Goal: Navigation & Orientation: Find specific page/section

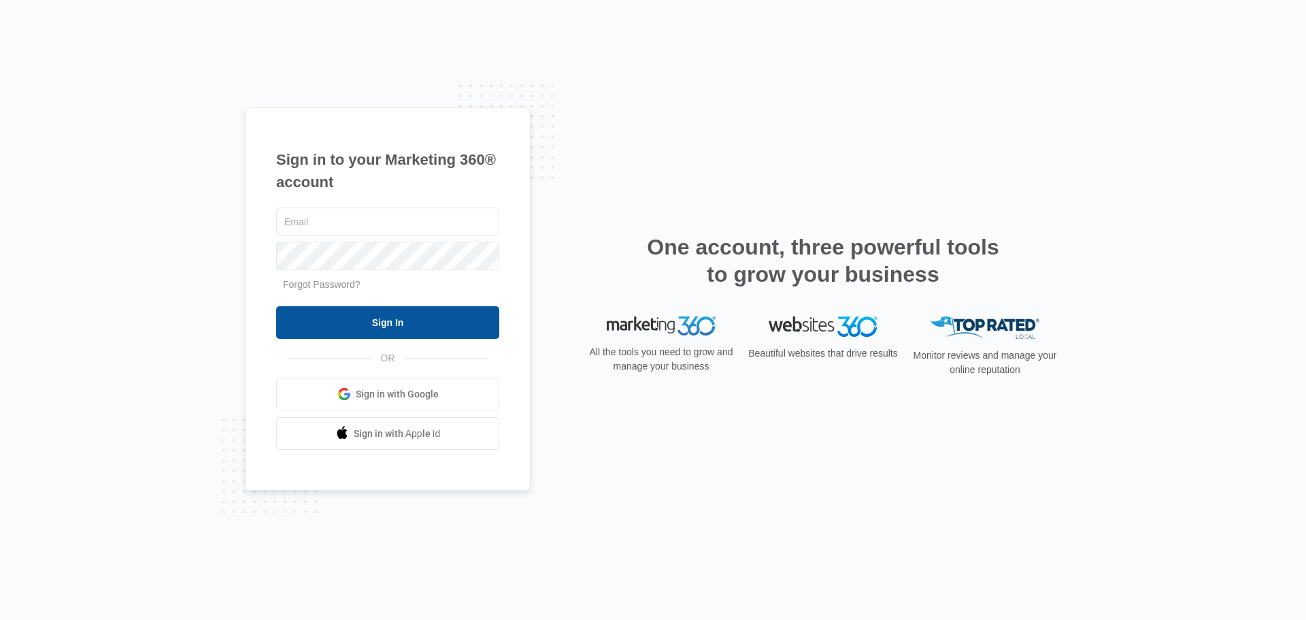
type input "[EMAIL_ADDRESS][DOMAIN_NAME]"
click at [378, 324] on input "Sign In" at bounding box center [387, 322] width 223 height 33
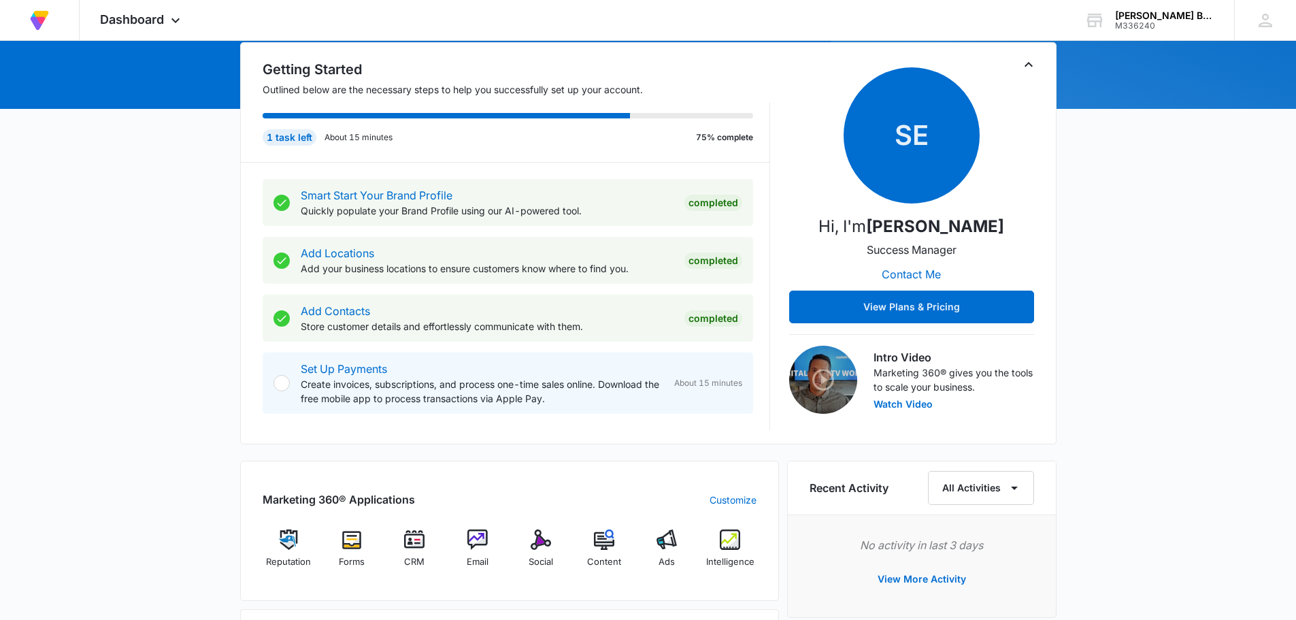
scroll to position [272, 0]
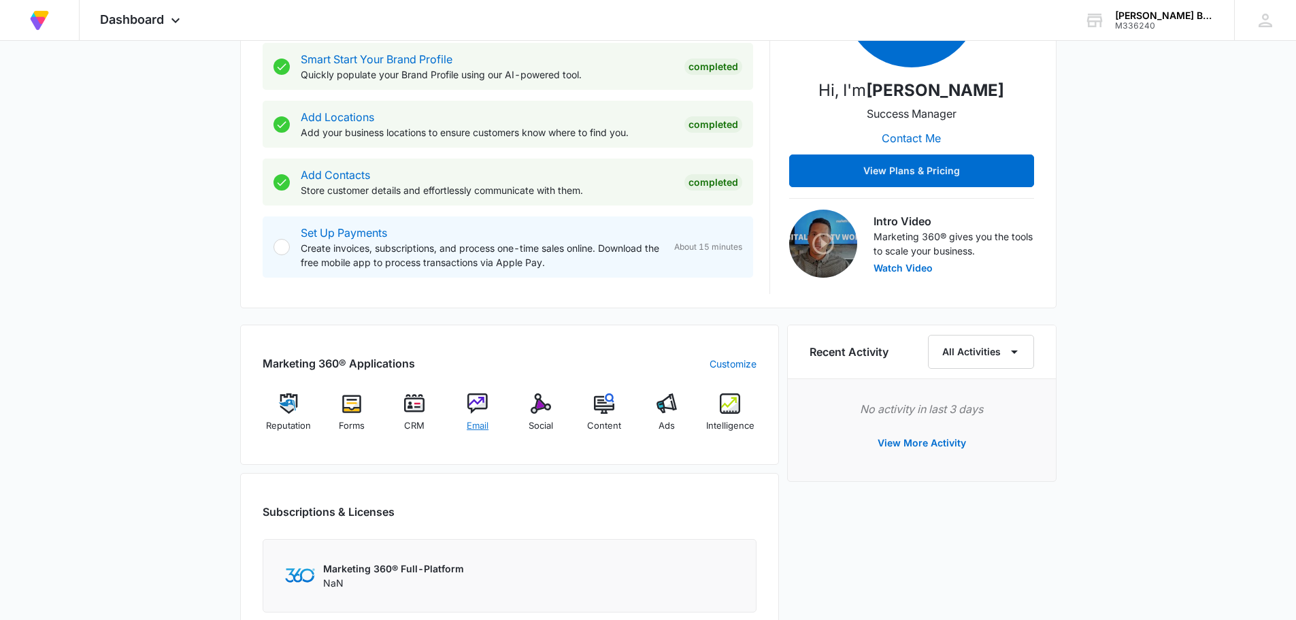
click at [473, 412] on img at bounding box center [477, 403] width 20 height 20
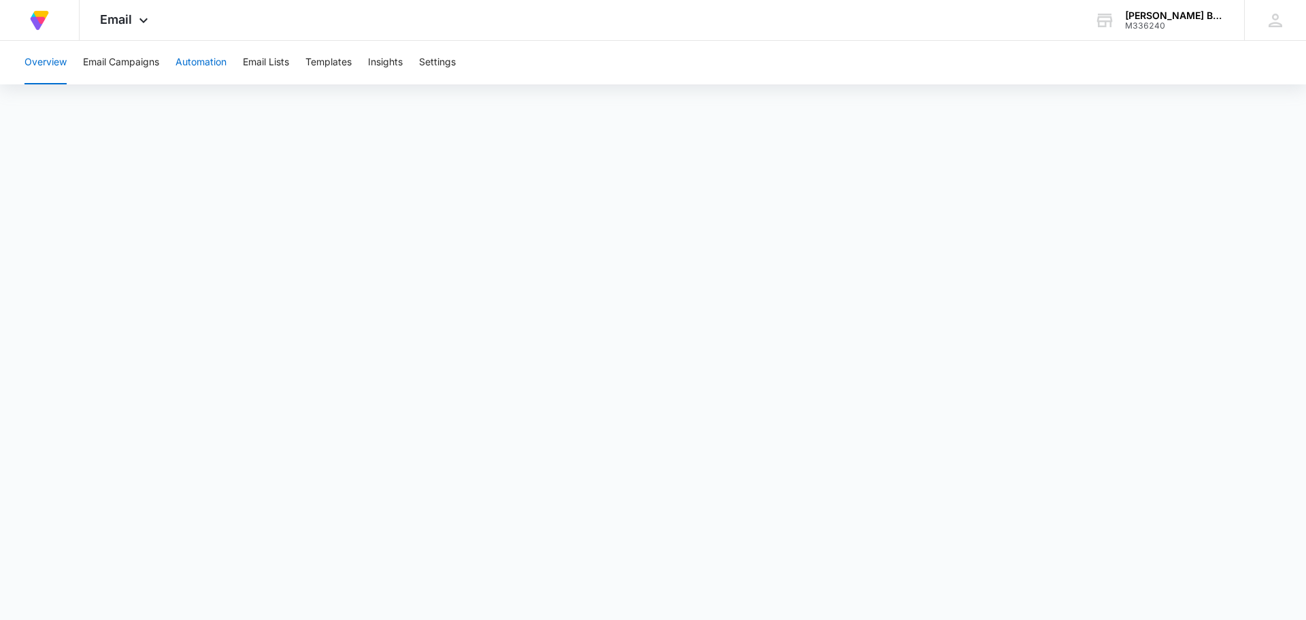
click at [199, 58] on button "Automation" at bounding box center [200, 63] width 51 height 44
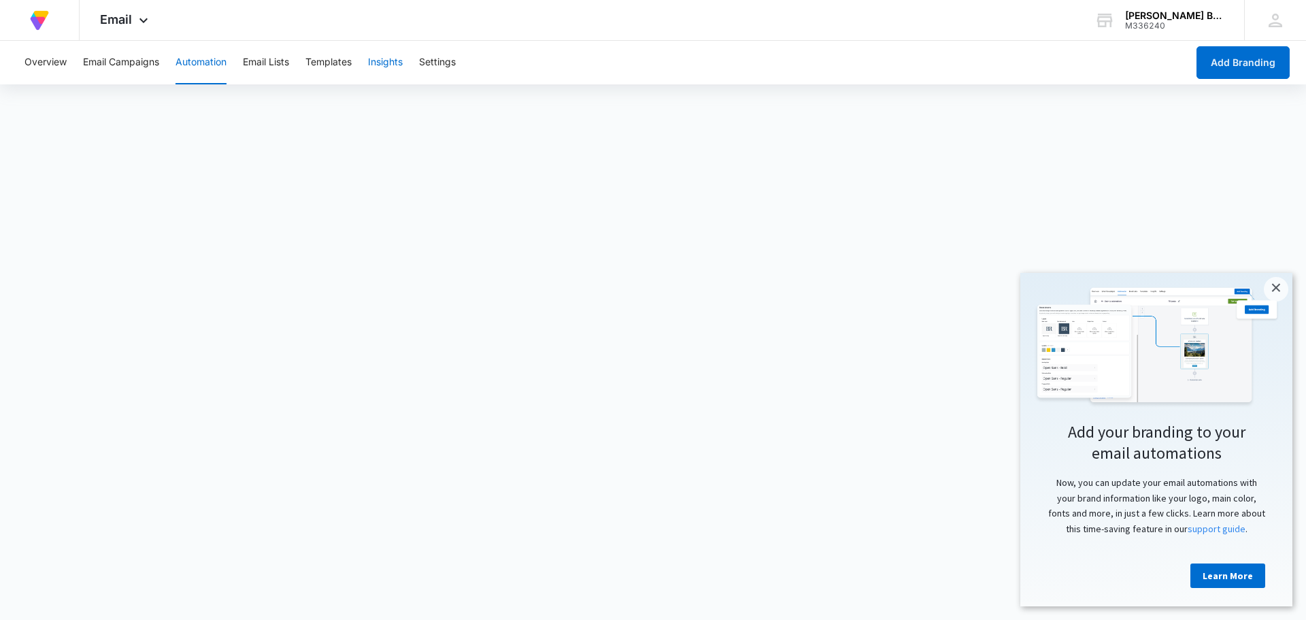
click at [385, 63] on button "Insights" at bounding box center [385, 63] width 35 height 44
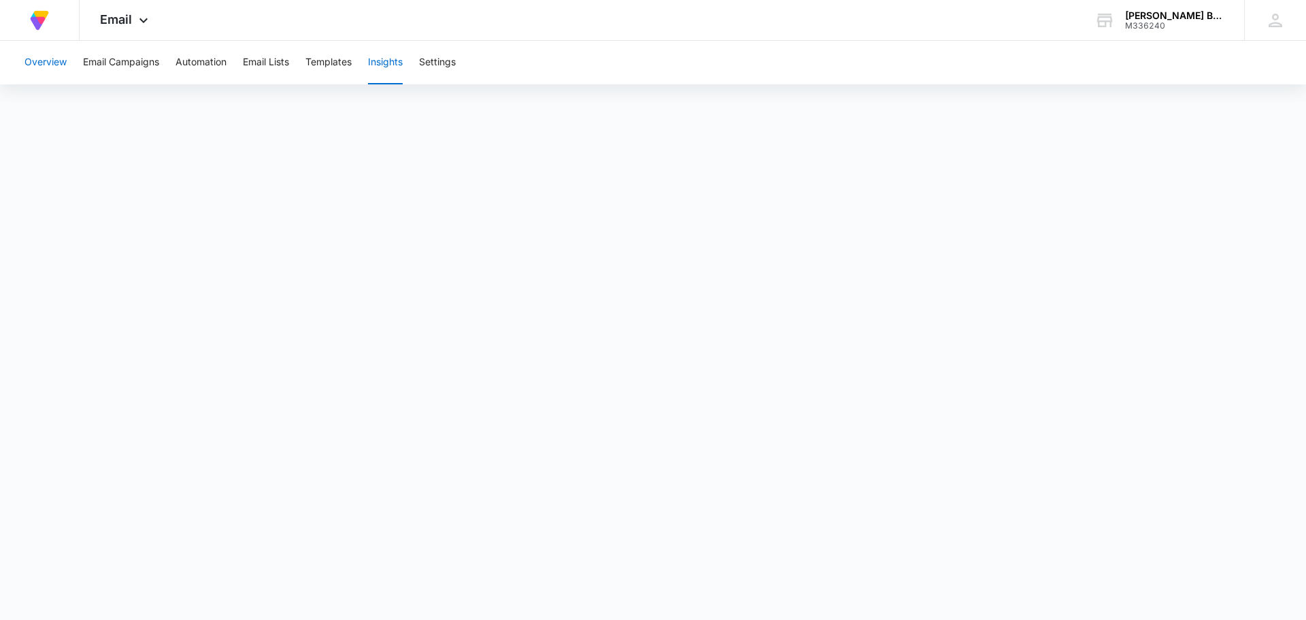
click at [50, 59] on button "Overview" at bounding box center [45, 63] width 42 height 44
click at [143, 21] on icon at bounding box center [143, 24] width 16 height 16
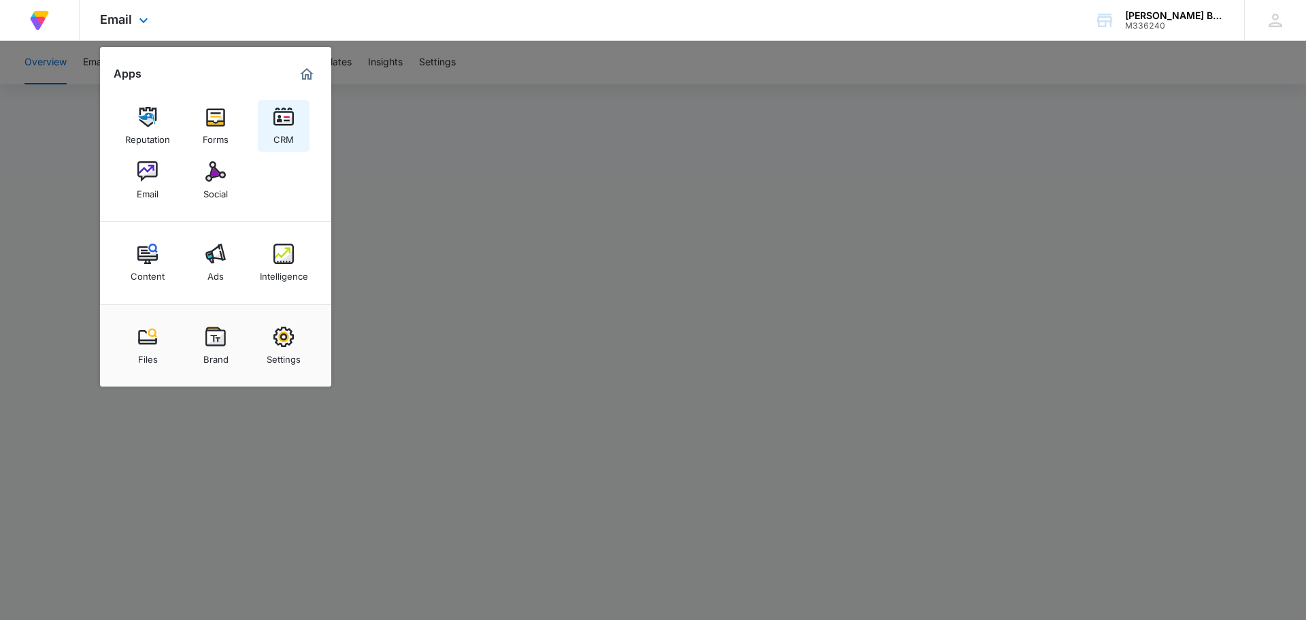
click at [287, 125] on img at bounding box center [283, 117] width 20 height 20
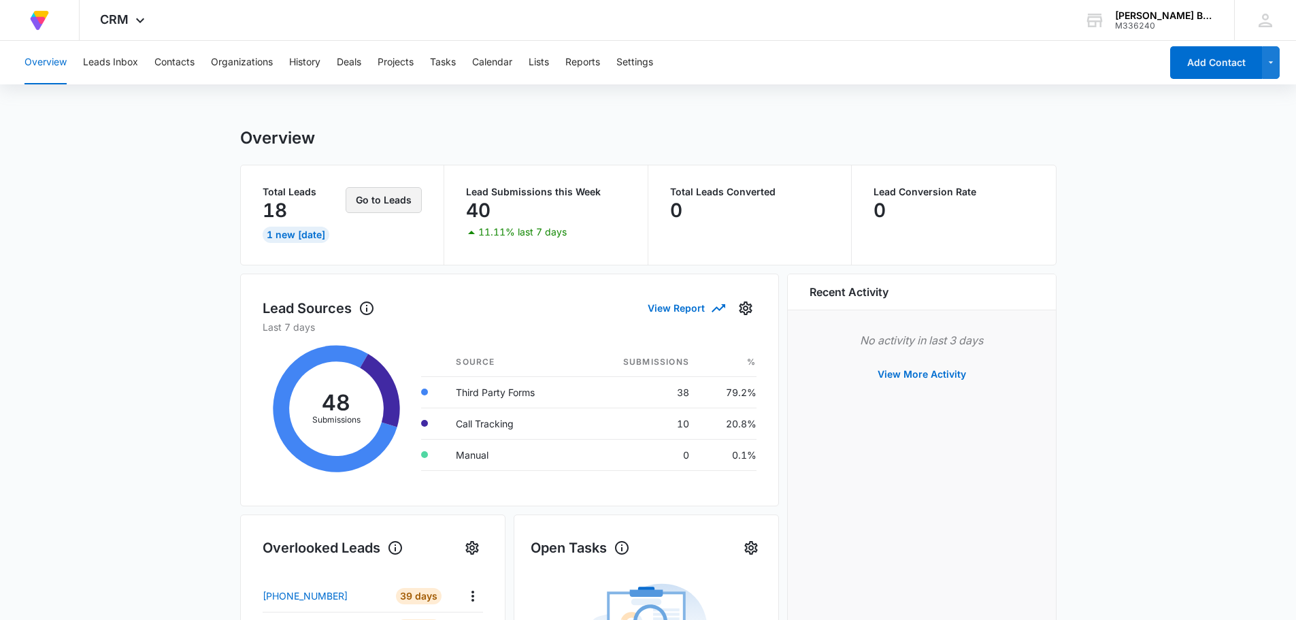
click at [390, 198] on button "Go to Leads" at bounding box center [384, 200] width 76 height 26
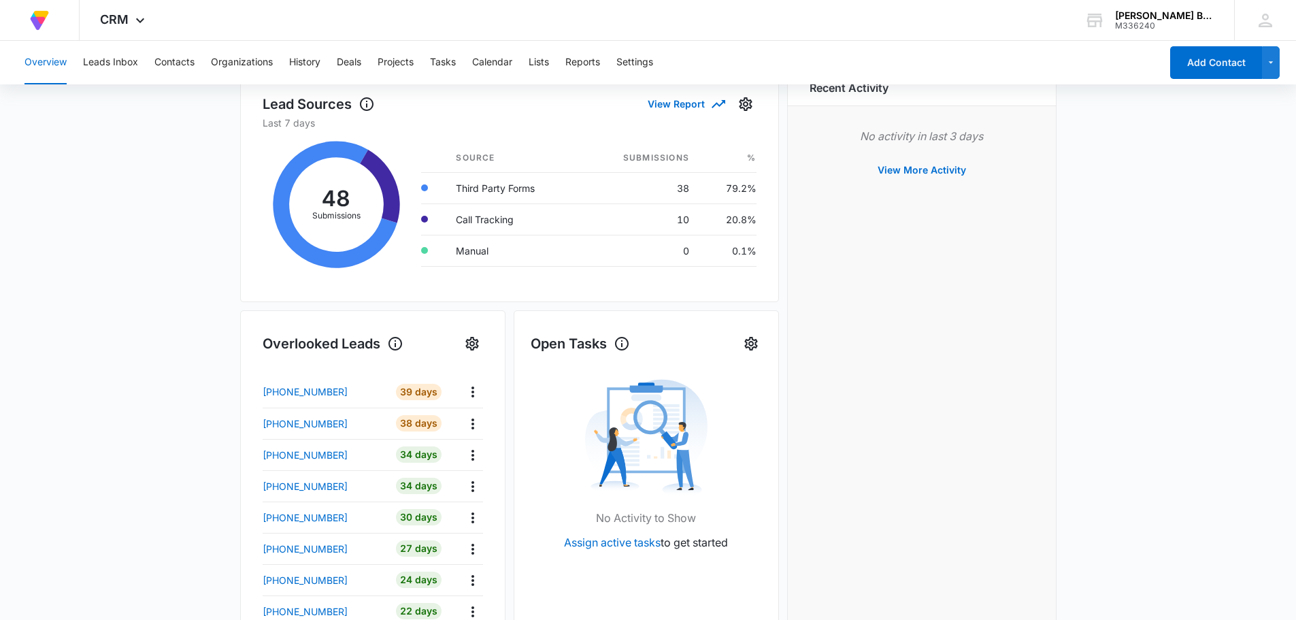
scroll to position [340, 0]
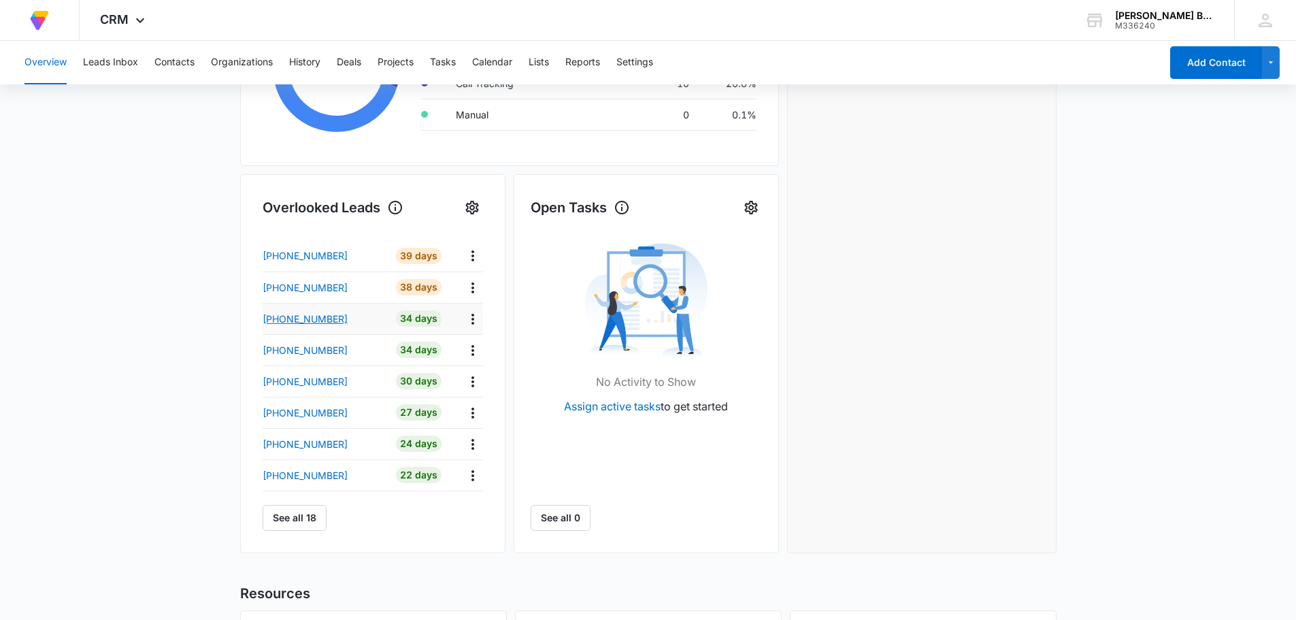
click at [309, 322] on p "[PHONE_NUMBER]" at bounding box center [305, 319] width 85 height 14
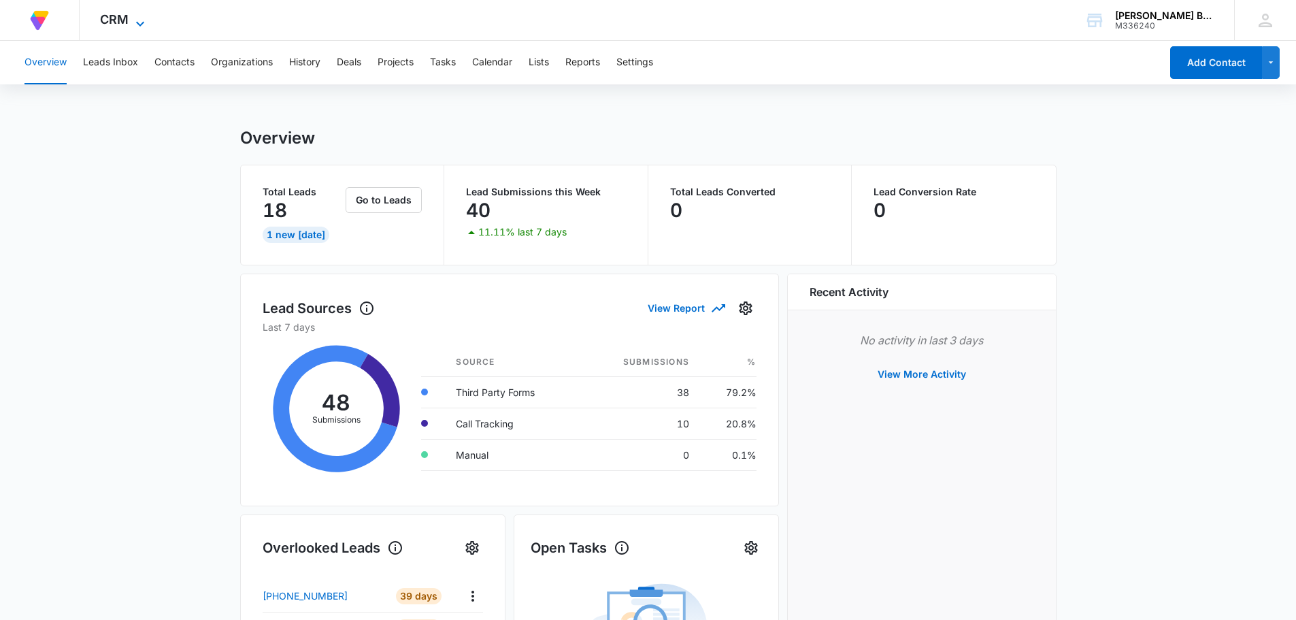
click at [133, 17] on icon at bounding box center [140, 24] width 16 height 16
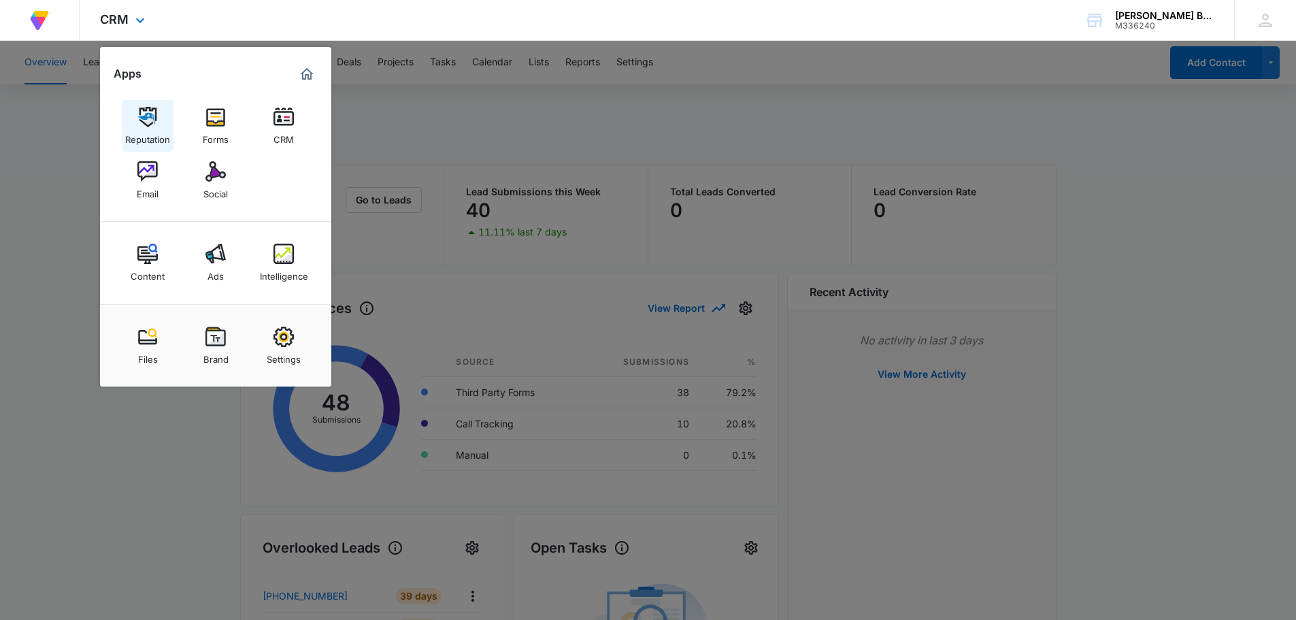
click at [152, 119] on img at bounding box center [147, 117] width 20 height 20
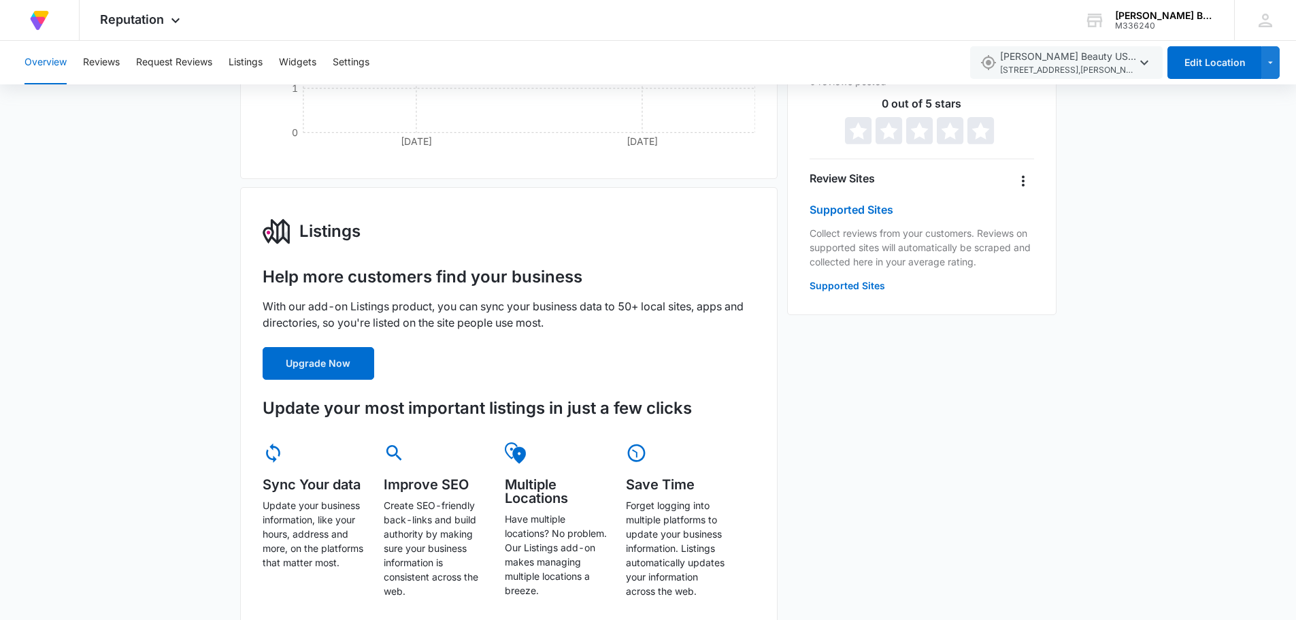
scroll to position [204, 0]
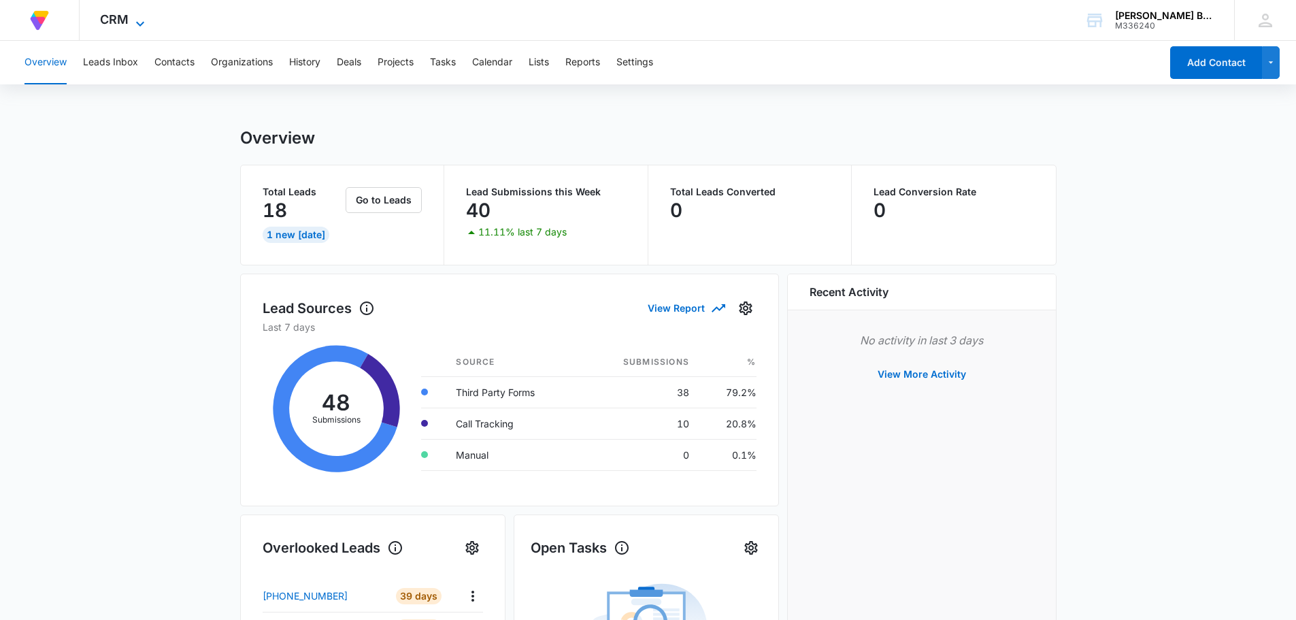
click at [121, 22] on span "CRM" at bounding box center [114, 19] width 29 height 14
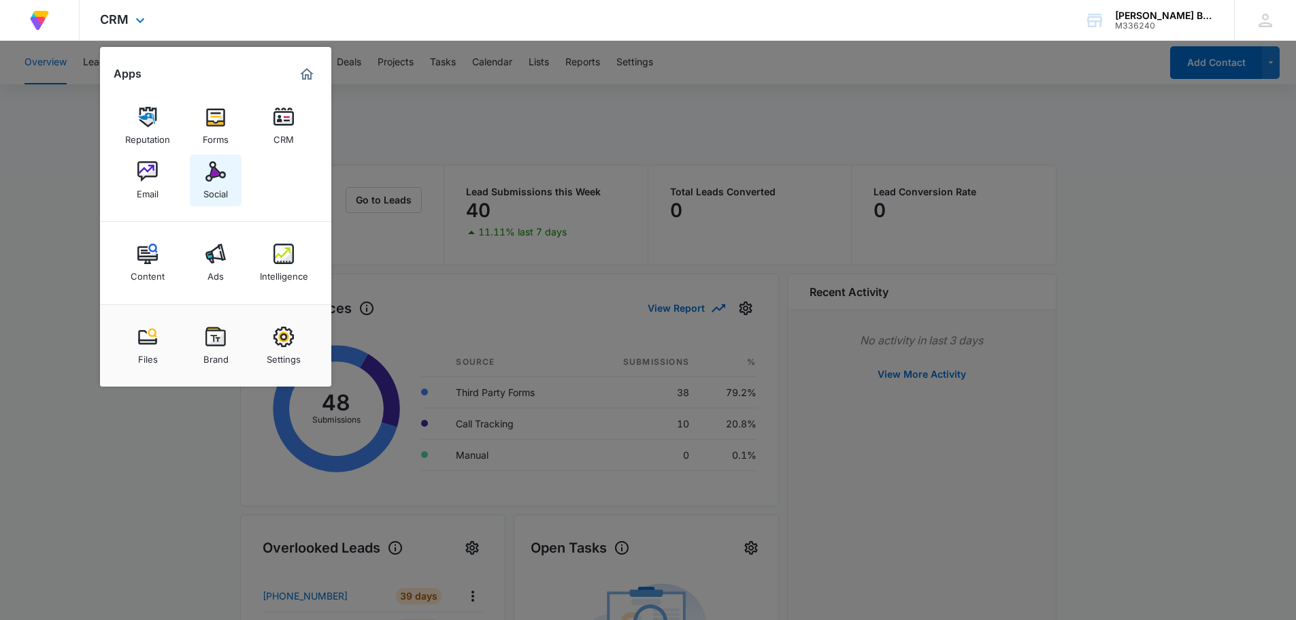
click at [219, 187] on div "Social" at bounding box center [215, 191] width 24 height 18
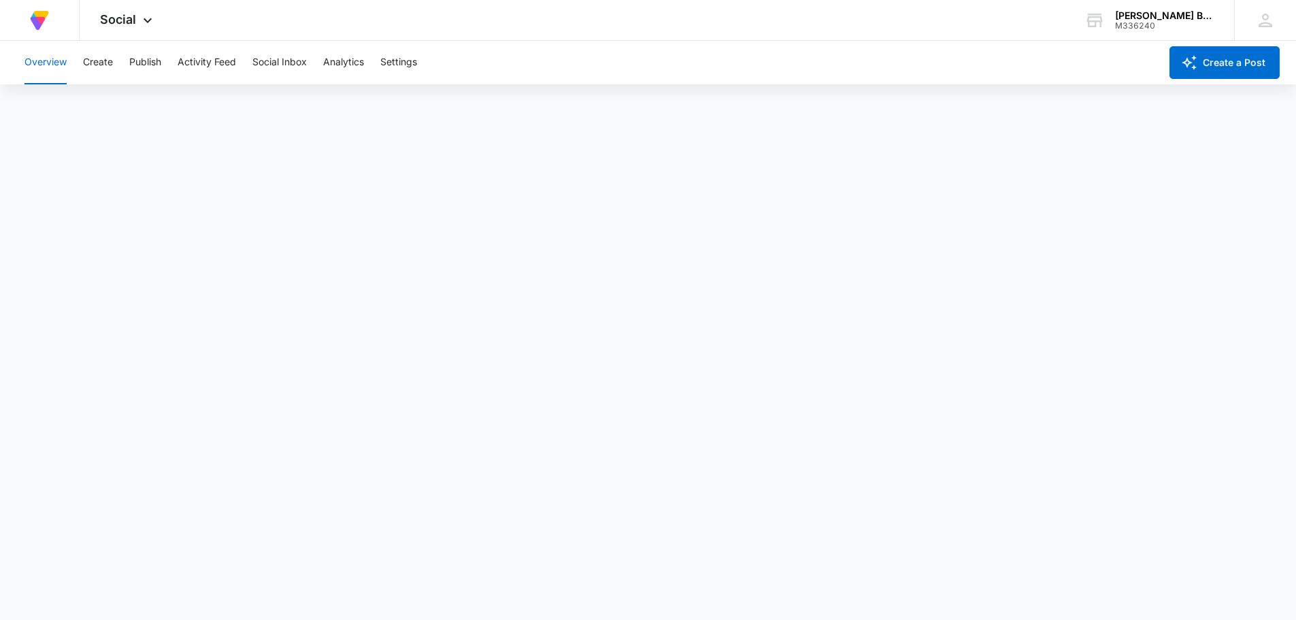
scroll to position [3, 0]
click at [150, 17] on icon at bounding box center [147, 24] width 16 height 16
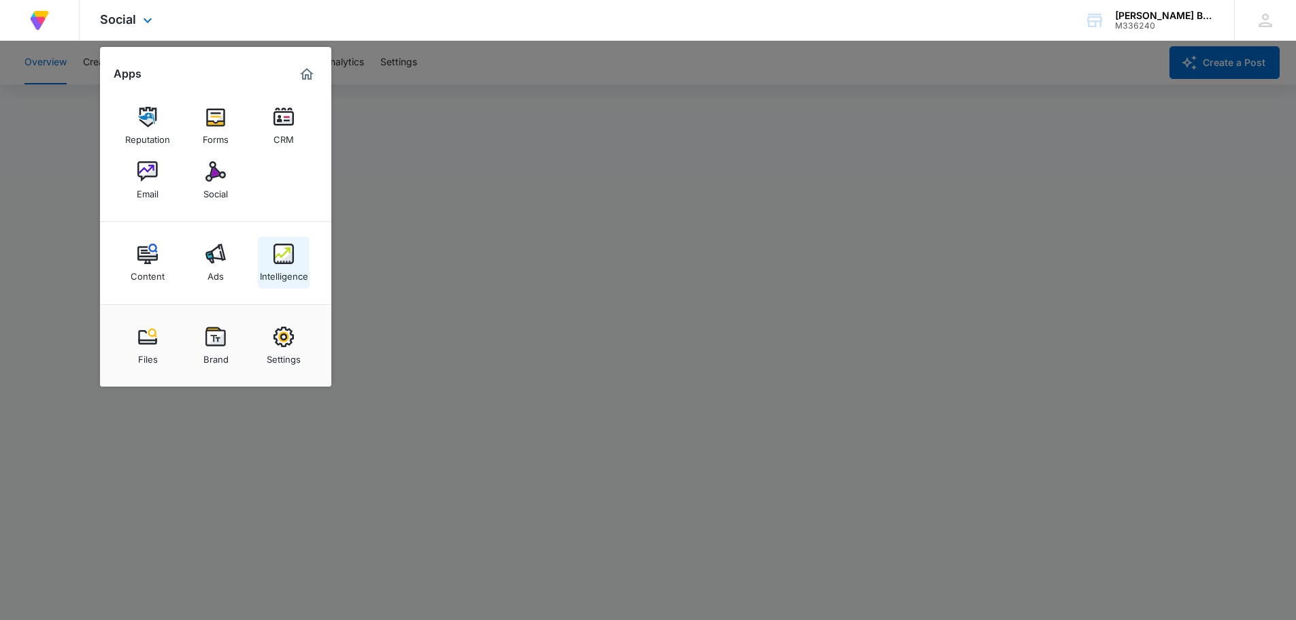
click at [276, 261] on img at bounding box center [283, 254] width 20 height 20
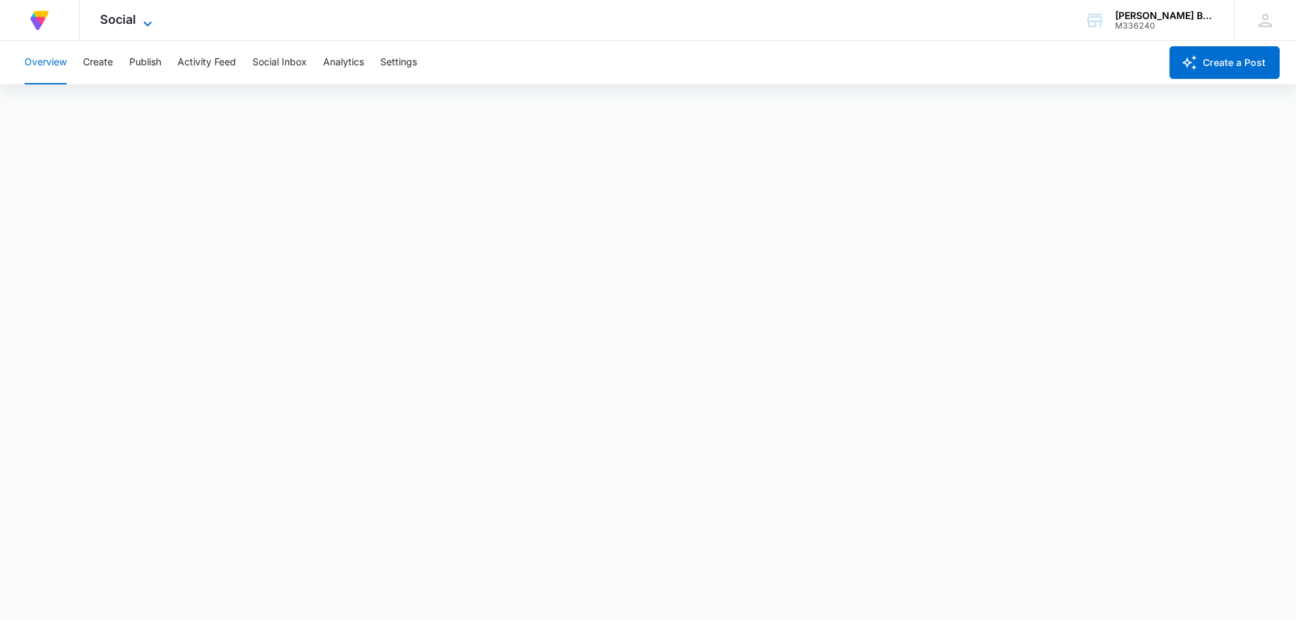
click at [144, 22] on icon at bounding box center [148, 23] width 8 height 5
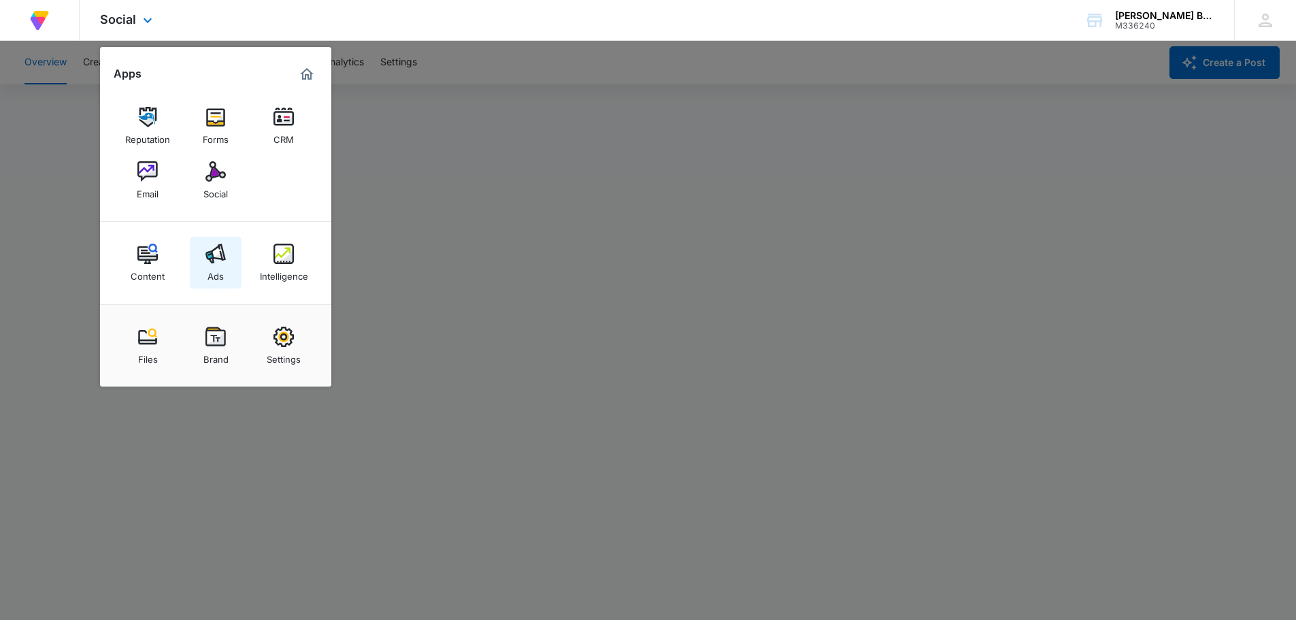
click at [218, 260] on img at bounding box center [215, 254] width 20 height 20
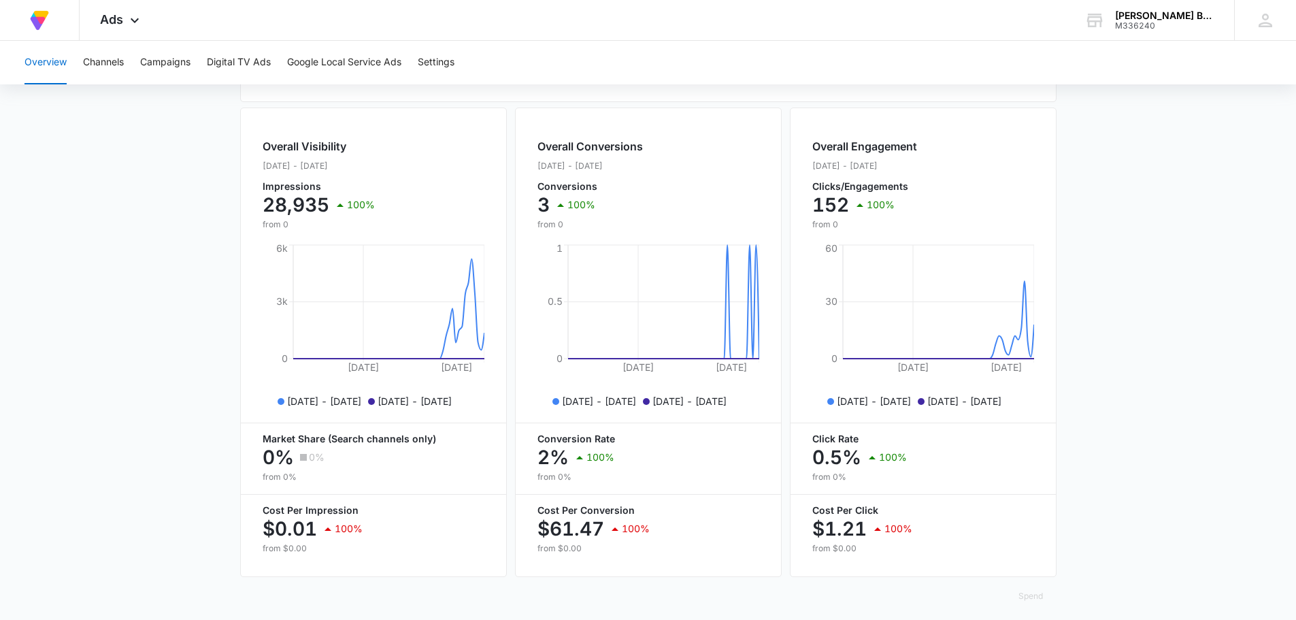
scroll to position [495, 0]
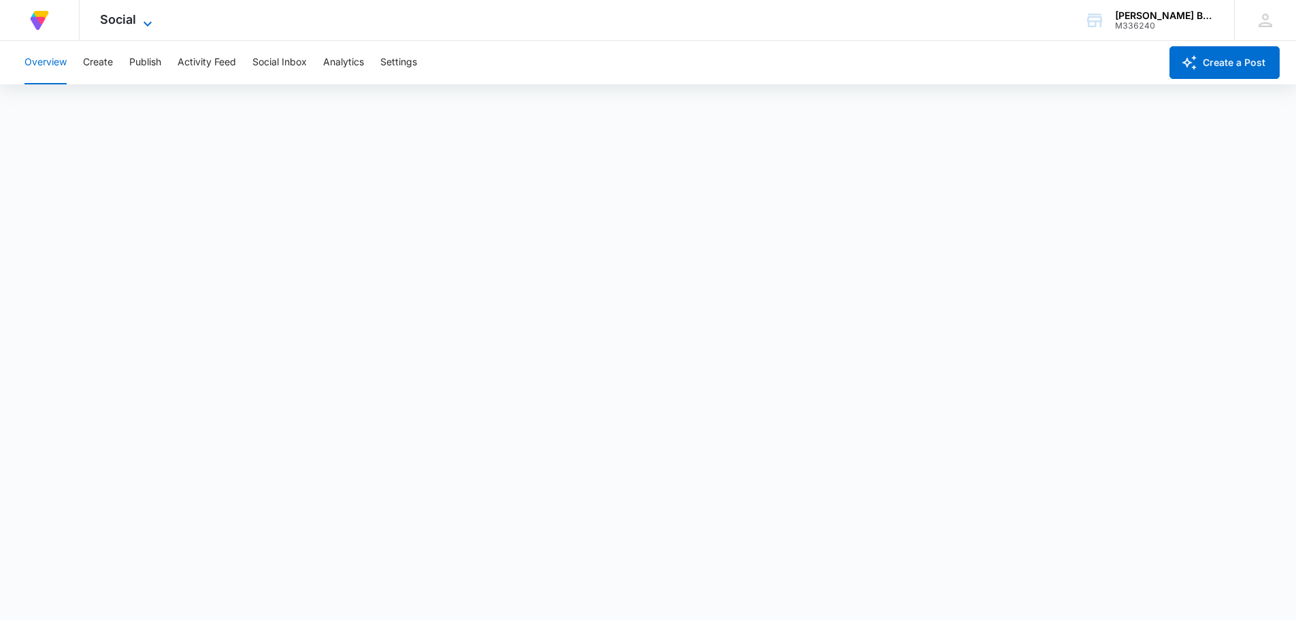
click at [120, 14] on span "Social" at bounding box center [118, 19] width 36 height 14
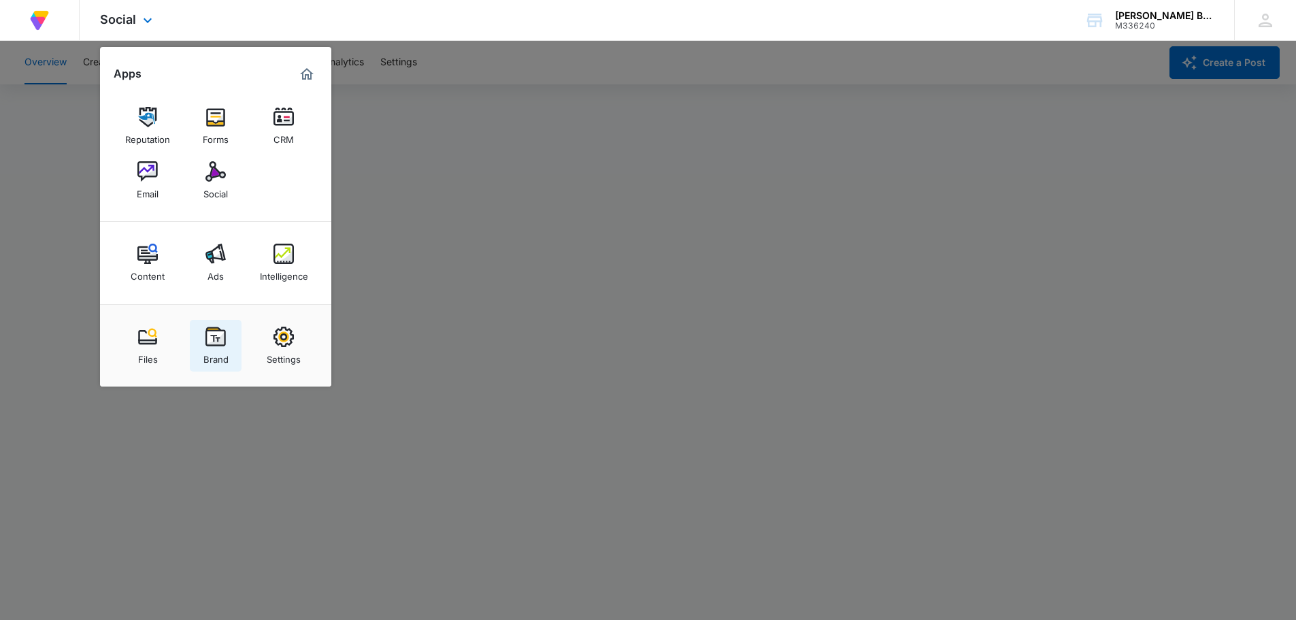
click at [216, 337] on img at bounding box center [215, 336] width 20 height 20
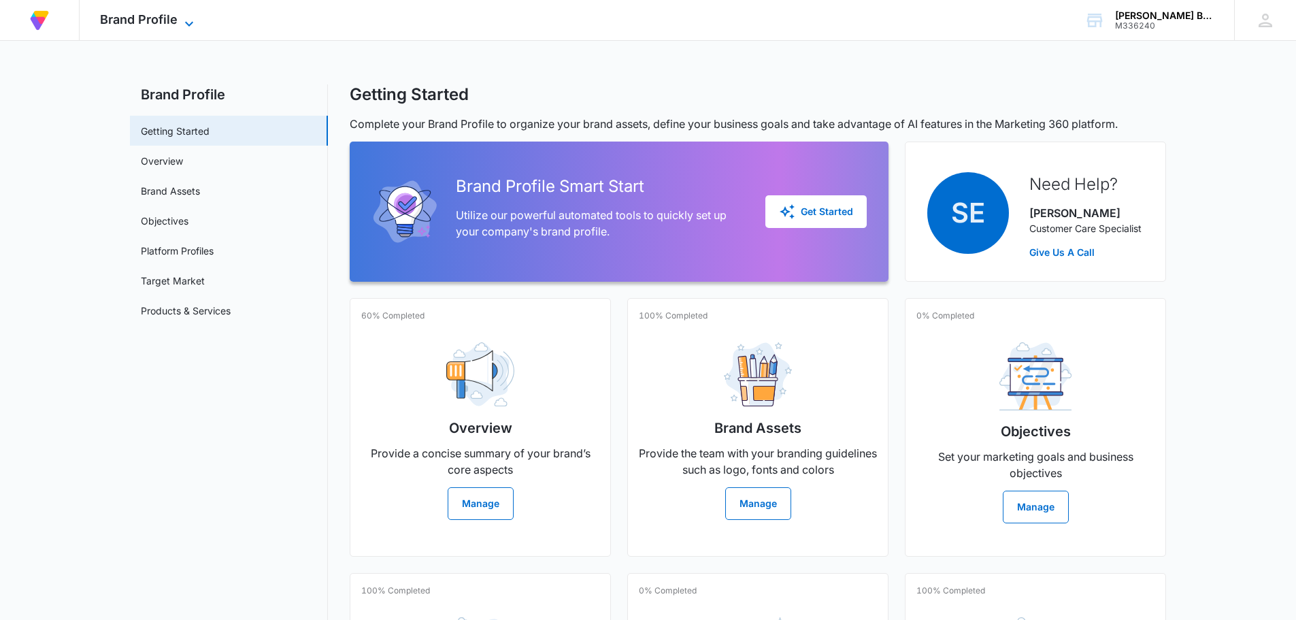
click at [187, 20] on icon at bounding box center [189, 24] width 16 height 16
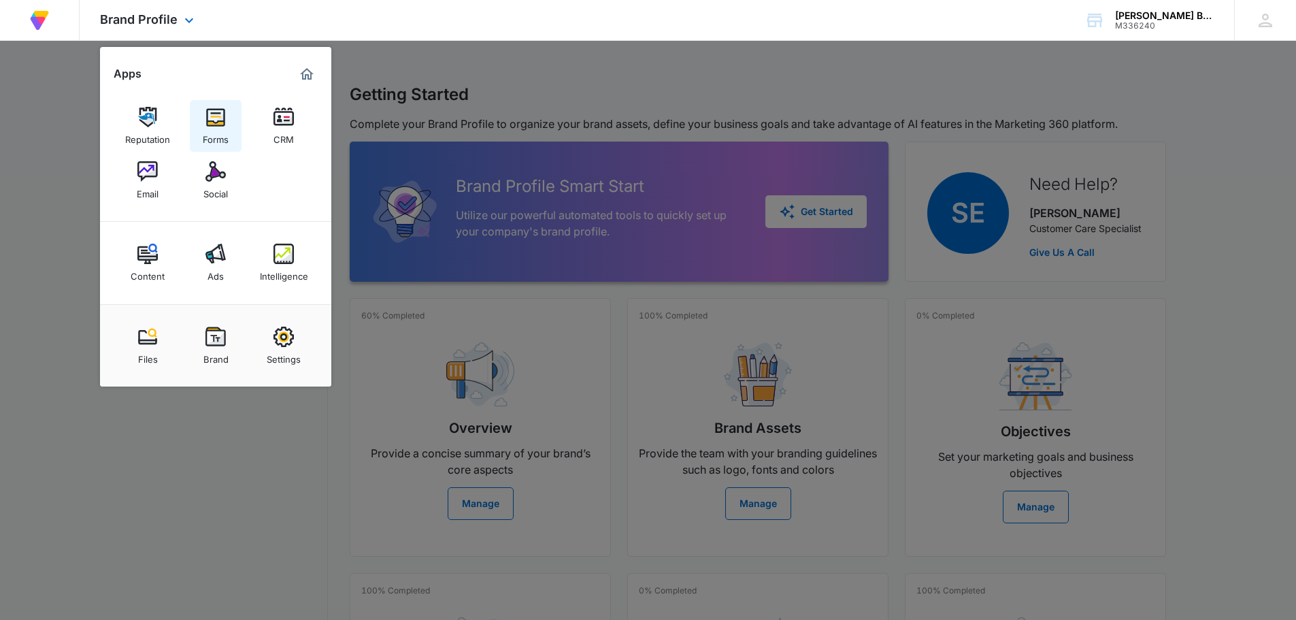
click at [218, 122] on img at bounding box center [215, 117] width 20 height 20
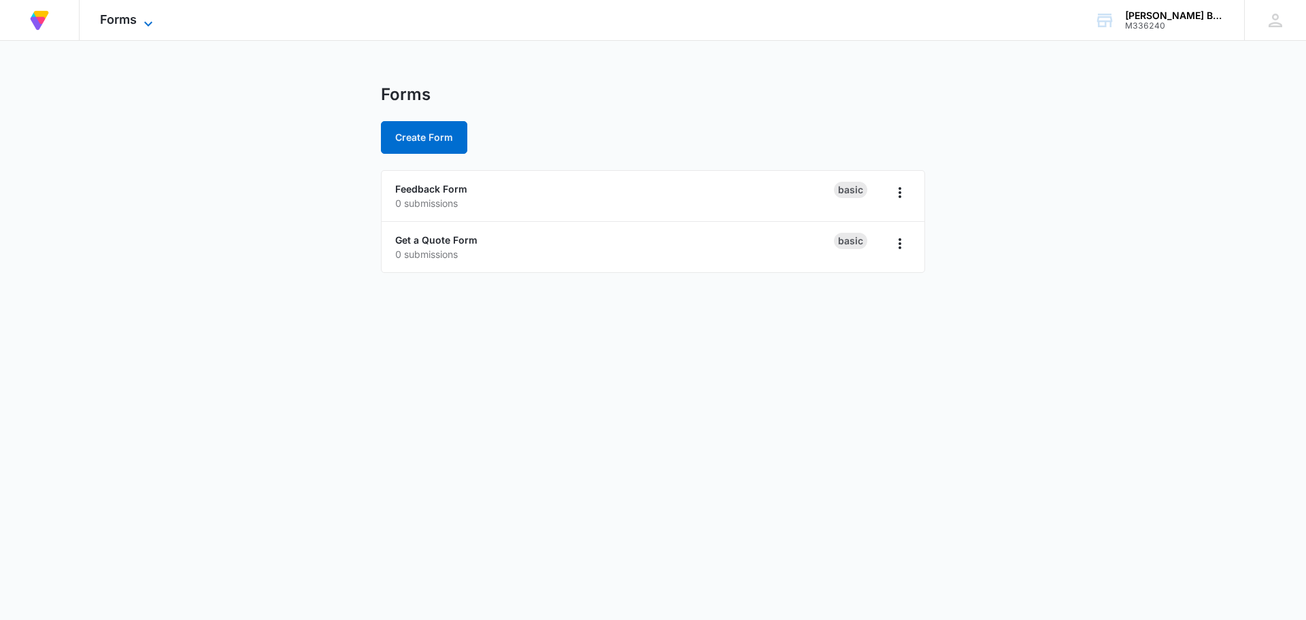
click at [150, 18] on icon at bounding box center [148, 24] width 16 height 16
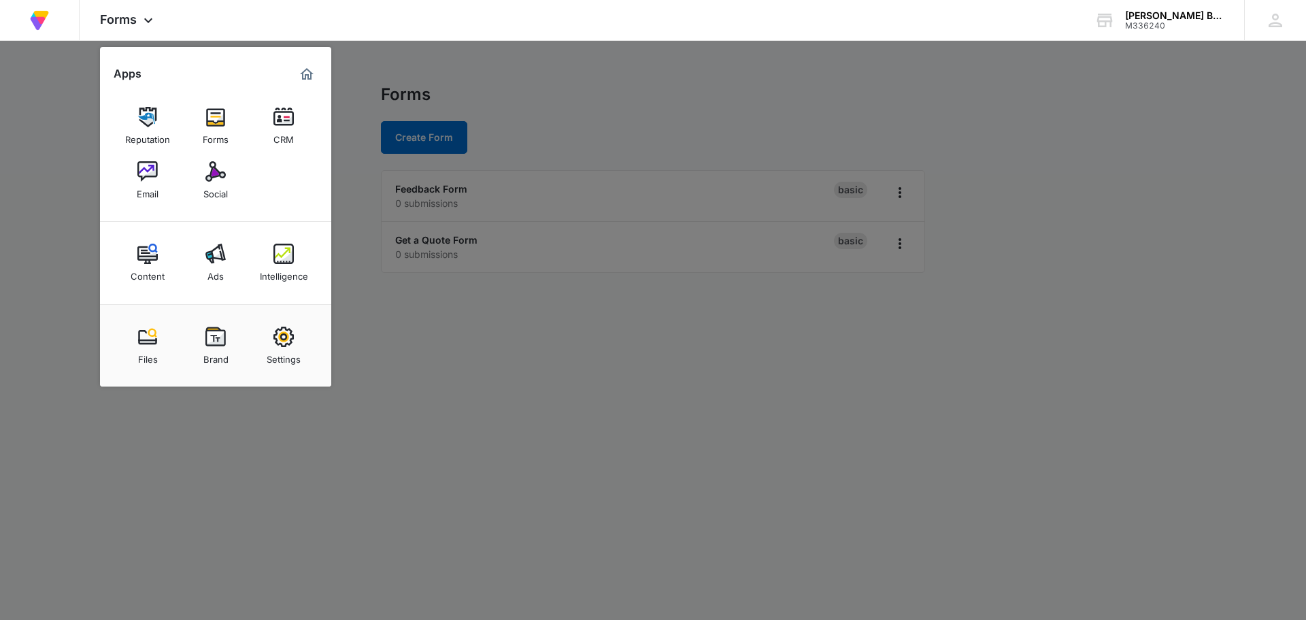
click at [1126, 118] on div at bounding box center [653, 310] width 1306 height 620
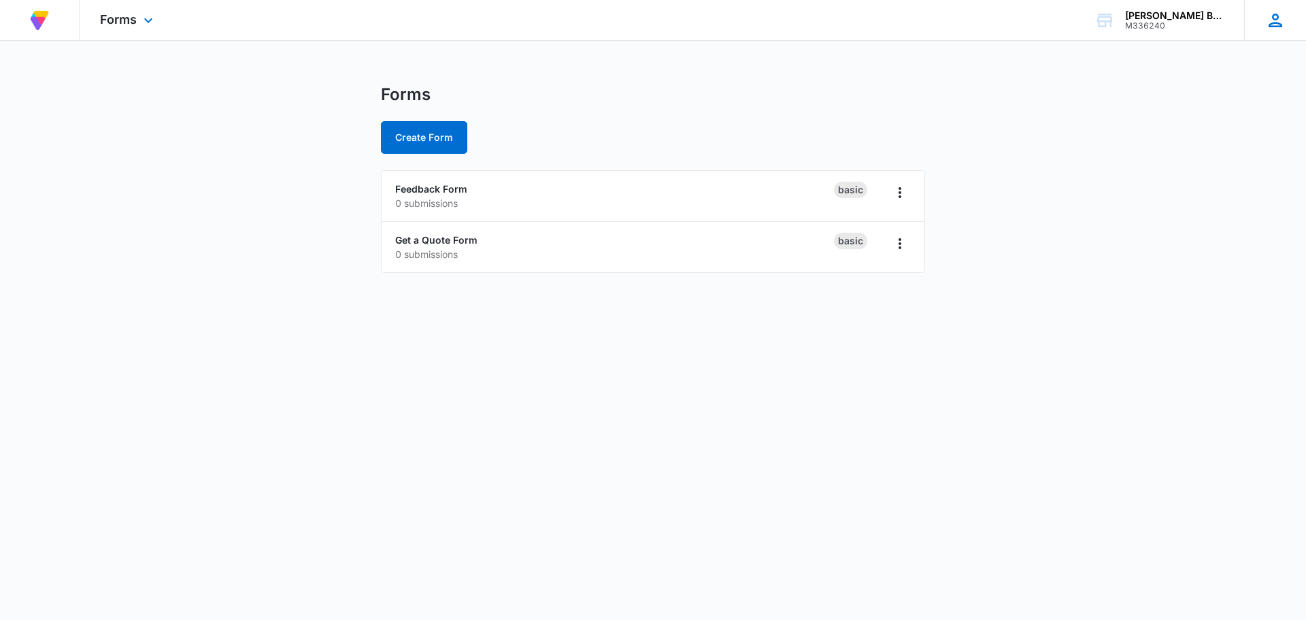
click at [1273, 17] on icon at bounding box center [1276, 21] width 14 height 14
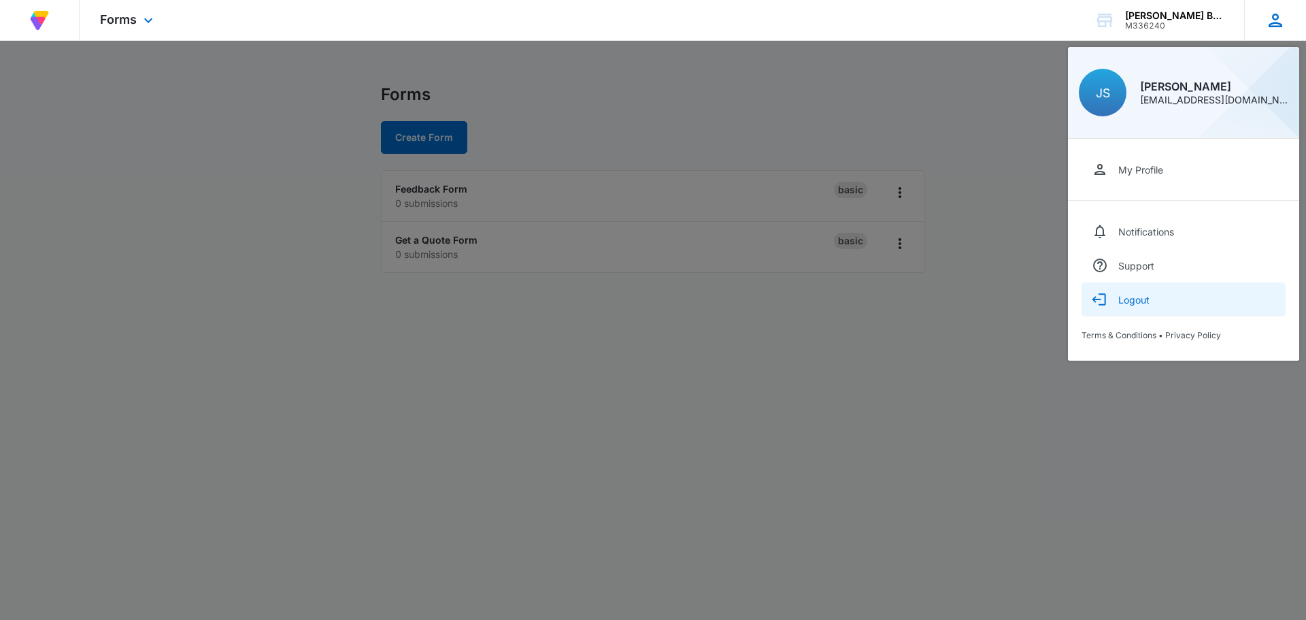
click at [1127, 299] on div "Logout" at bounding box center [1133, 300] width 31 height 12
